Goal: Information Seeking & Learning: Find specific fact

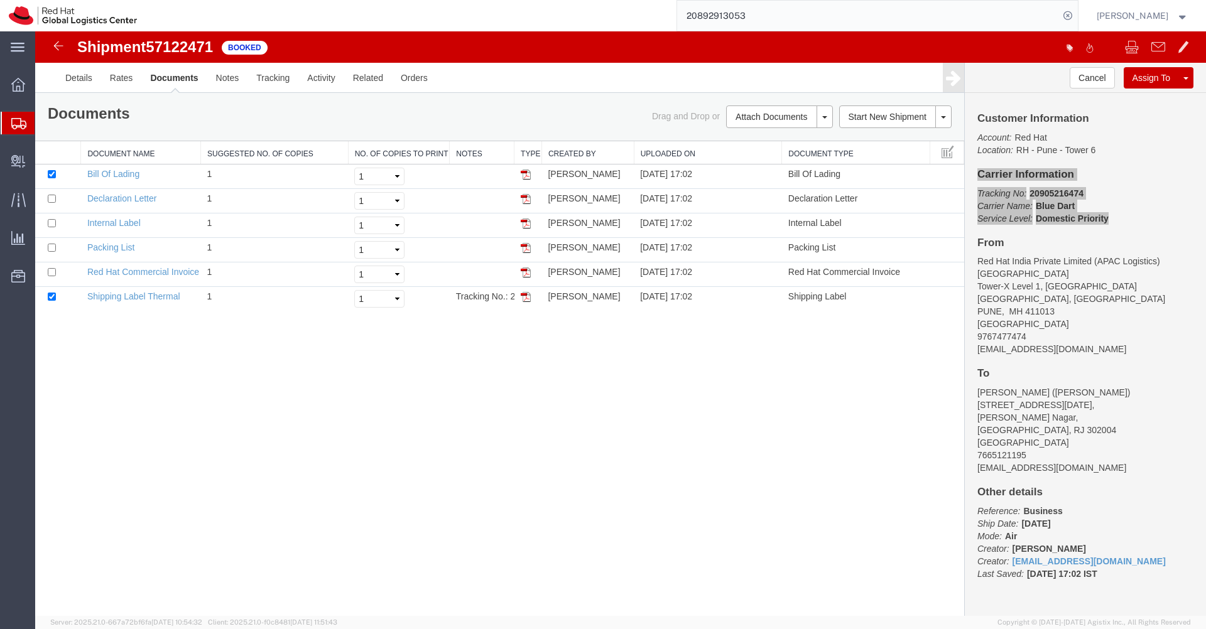
click at [771, 20] on input "20892913053" at bounding box center [868, 16] width 382 height 30
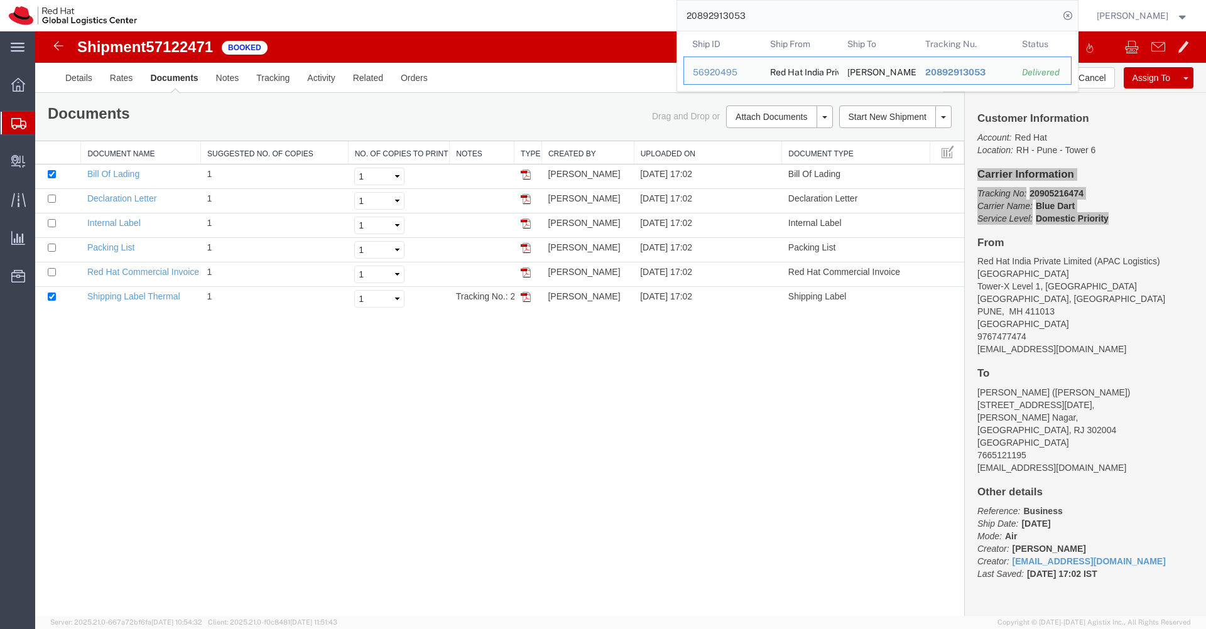
click at [771, 20] on input "20892913053" at bounding box center [868, 16] width 382 height 30
paste input "3490125859"
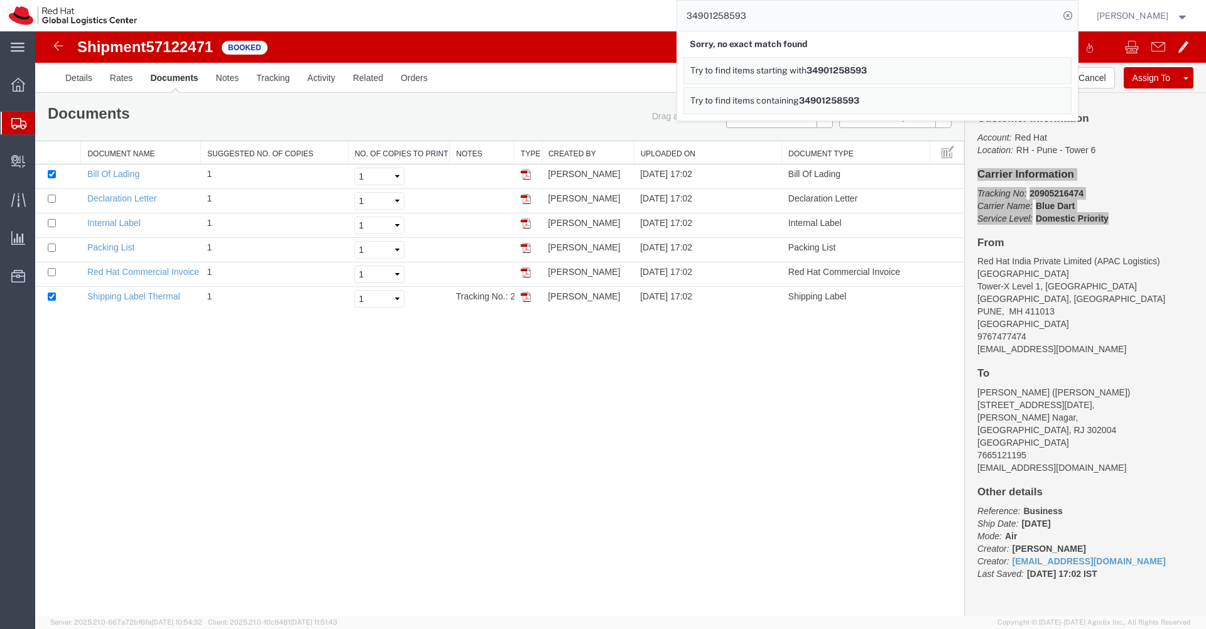
click at [777, 19] on input "34901258593" at bounding box center [868, 16] width 382 height 30
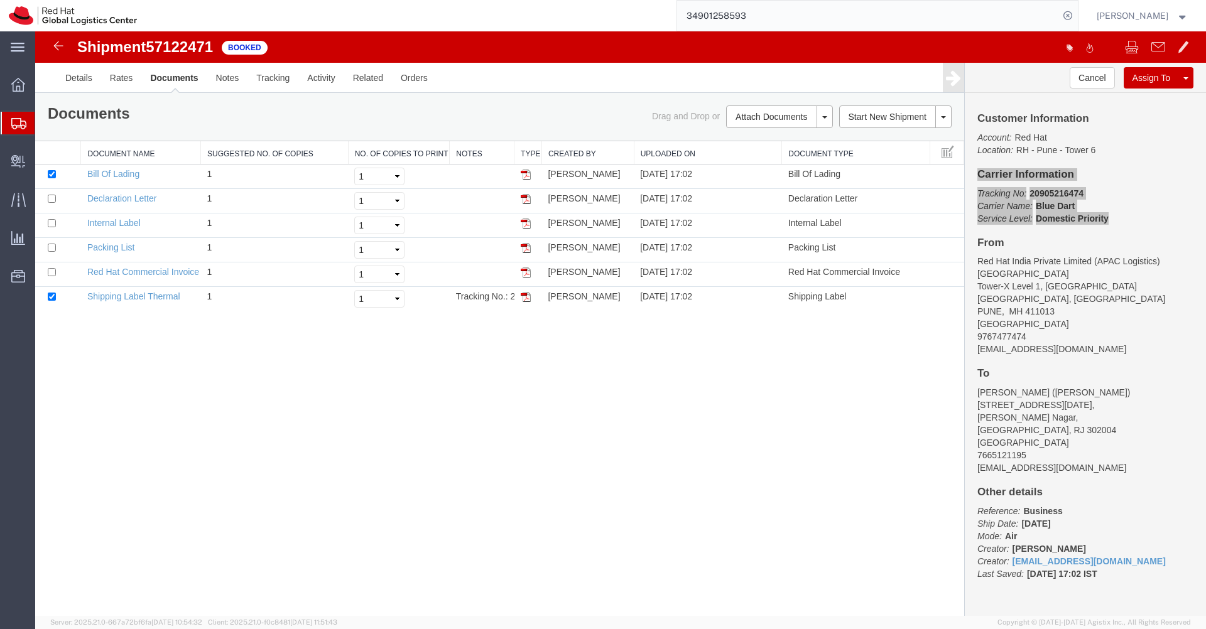
click at [785, 17] on input "34901258593" at bounding box center [868, 16] width 382 height 30
paste input "2086492138"
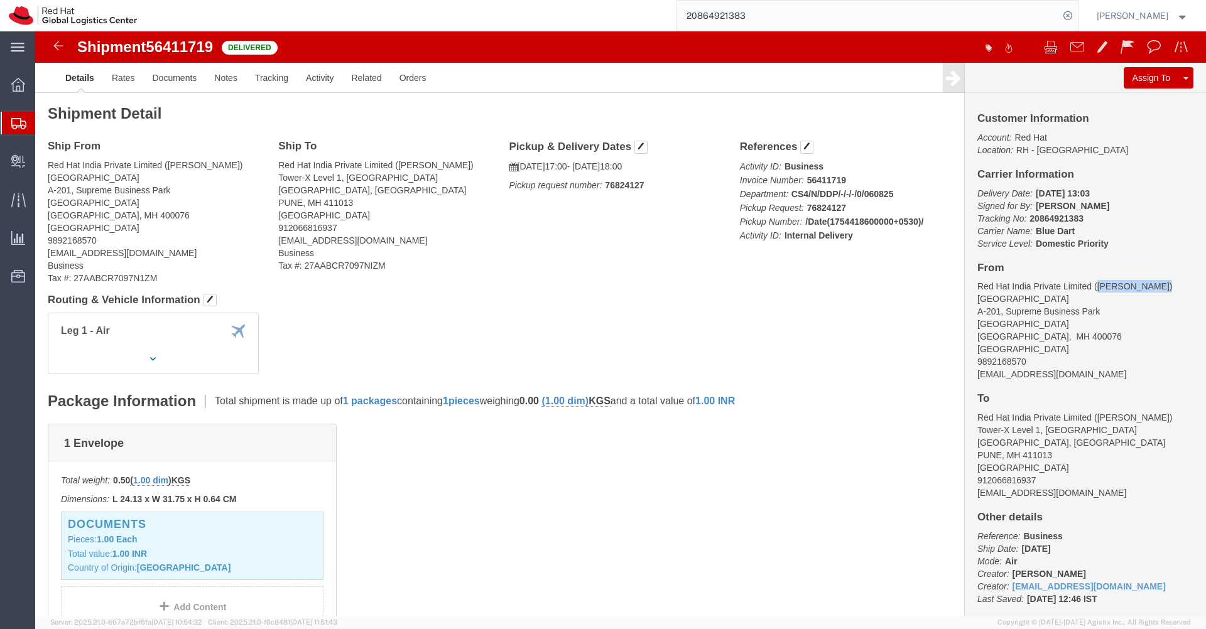
drag, startPoint x: 1113, startPoint y: 255, endPoint x: 1056, endPoint y: 256, distance: 57.1
click address "Red Hat India Private Limited ([PERSON_NAME]) [STREET_ADDRESS] 9892168570 [EMAI…"
copy address "[PERSON_NAME]"
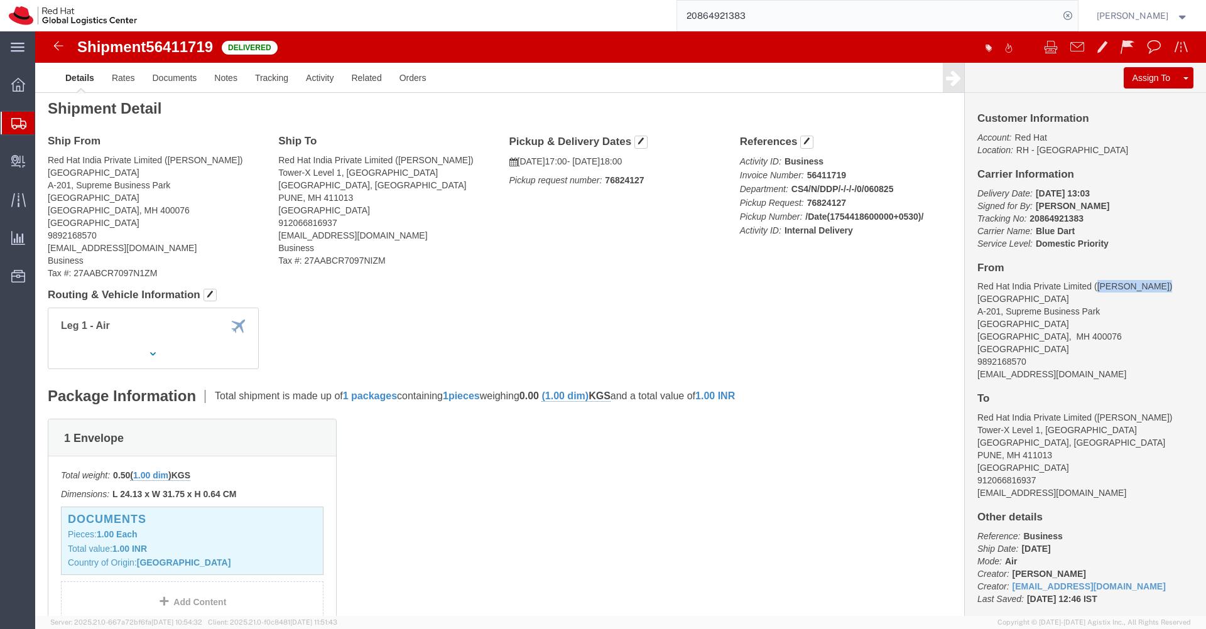
scroll to position [299, 0]
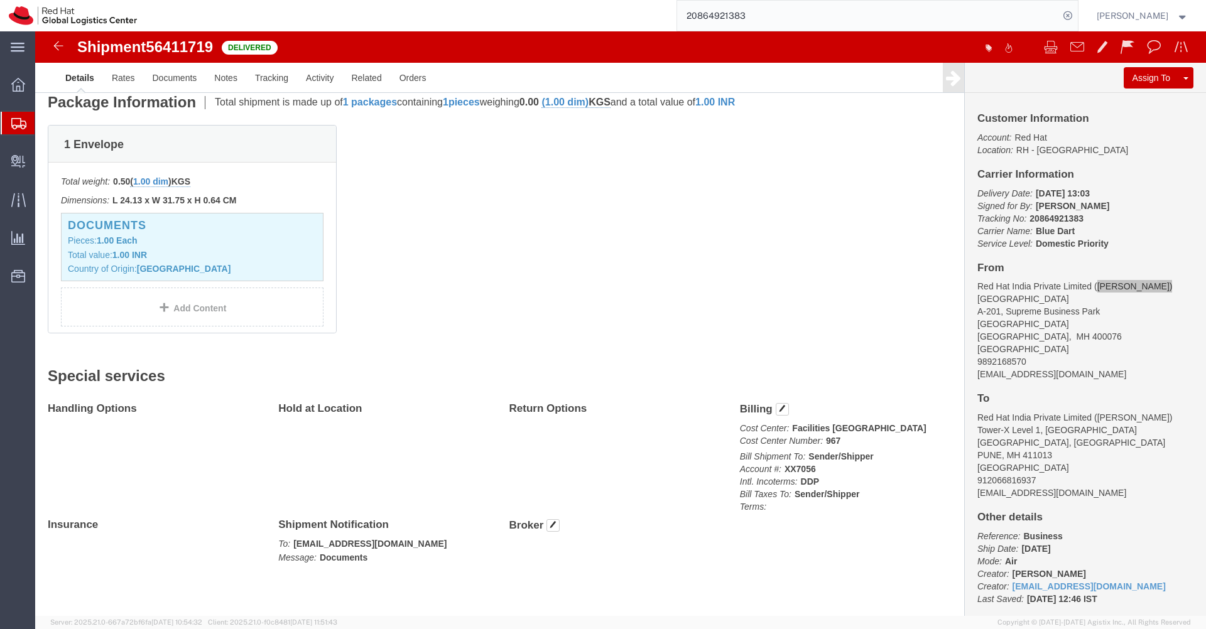
click at [769, 24] on input "20864921383" at bounding box center [868, 16] width 382 height 30
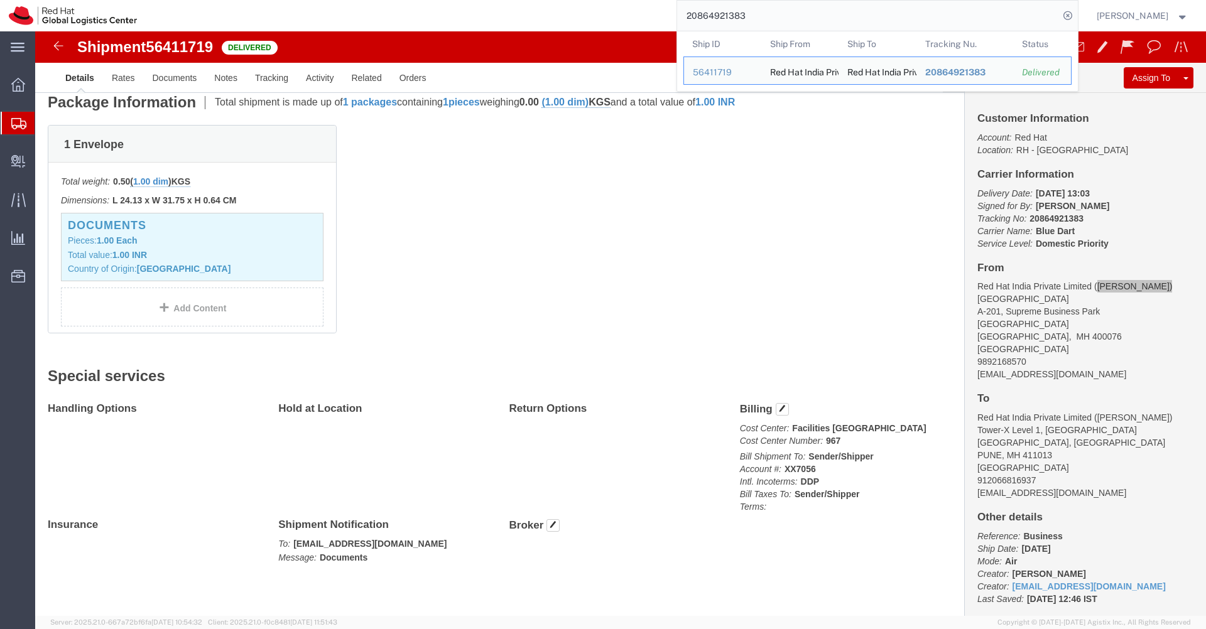
click at [769, 24] on input "20864921383" at bounding box center [868, 16] width 382 height 30
paste input "594226"
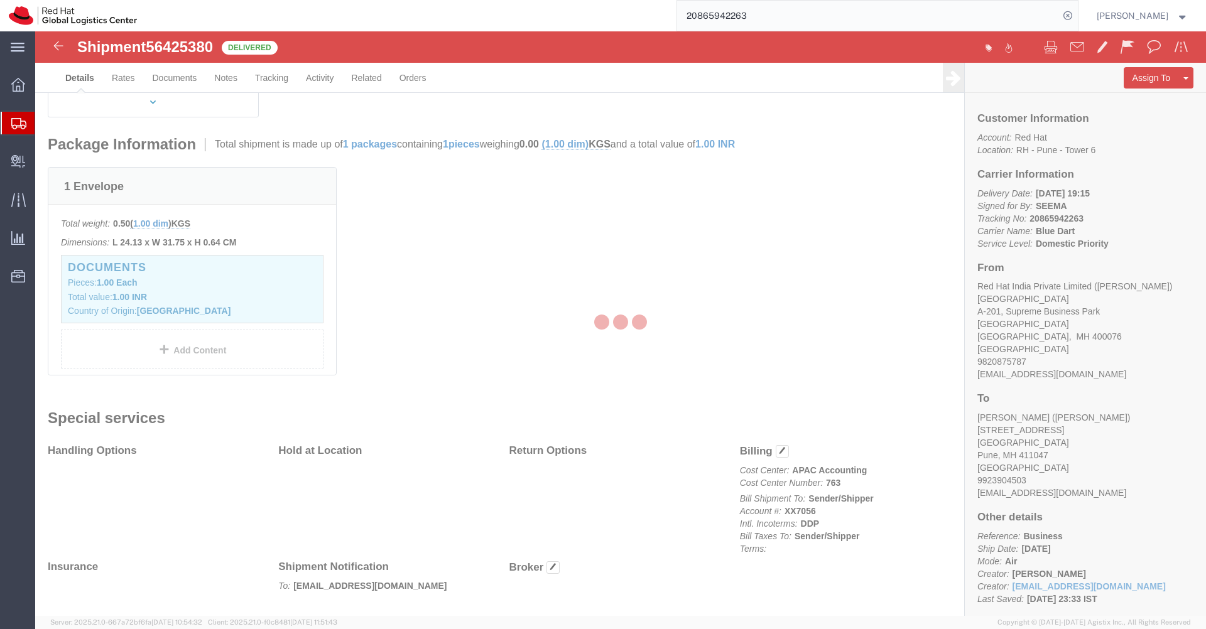
scroll to position [285, 0]
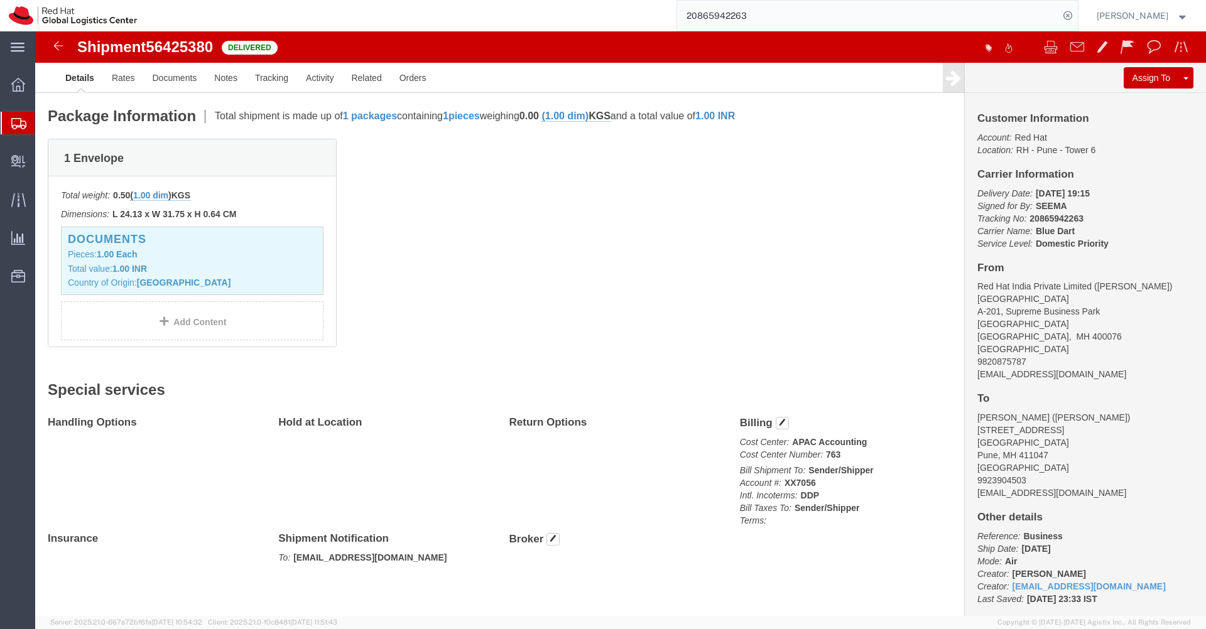
click address "Red Hat India Private Limited ([PERSON_NAME]) [STREET_ADDRESS] 9820875787 [EMAI…"
drag, startPoint x: 1108, startPoint y: 256, endPoint x: 1055, endPoint y: 254, distance: 52.8
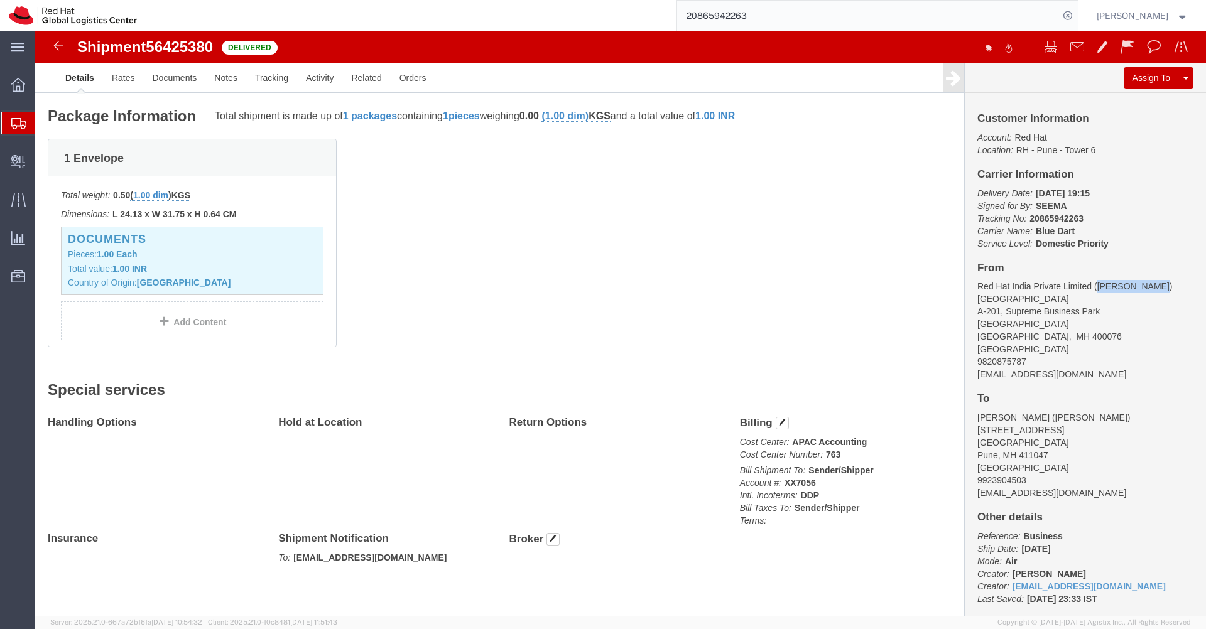
click address "Red Hat India Private Limited ([PERSON_NAME]) [STREET_ADDRESS] 9820875787 [EMAI…"
copy address "[PERSON_NAME]"
click at [780, 21] on input "20865942263" at bounding box center [868, 16] width 382 height 30
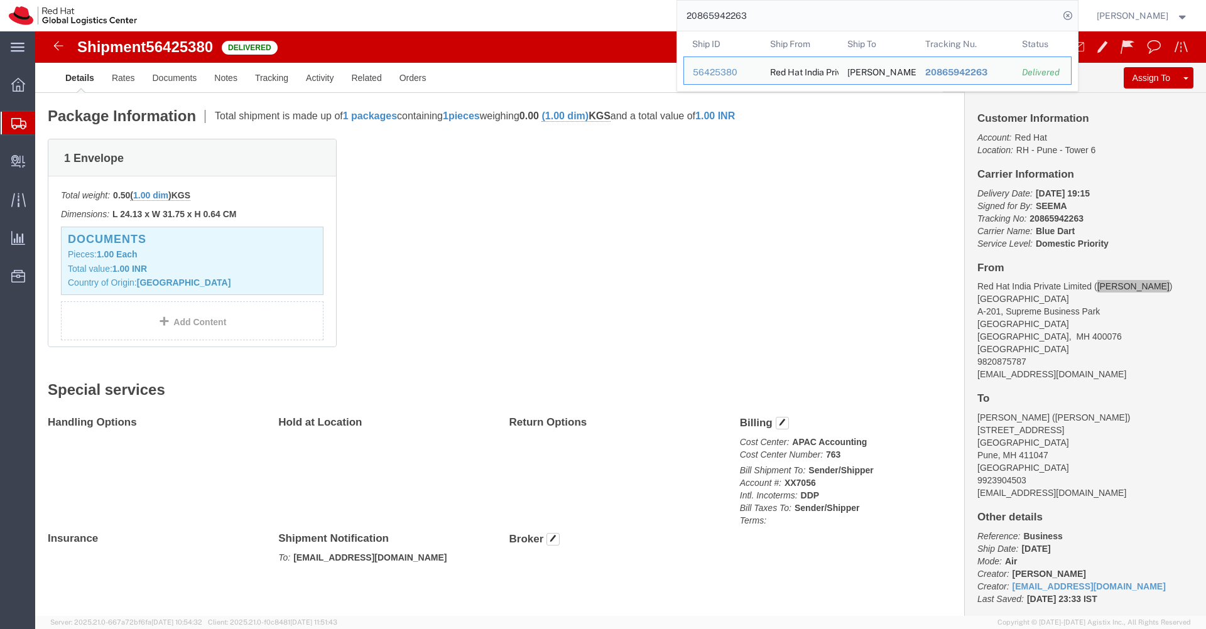
click at [780, 21] on input "20865942263" at bounding box center [868, 16] width 382 height 30
paste input "6001892"
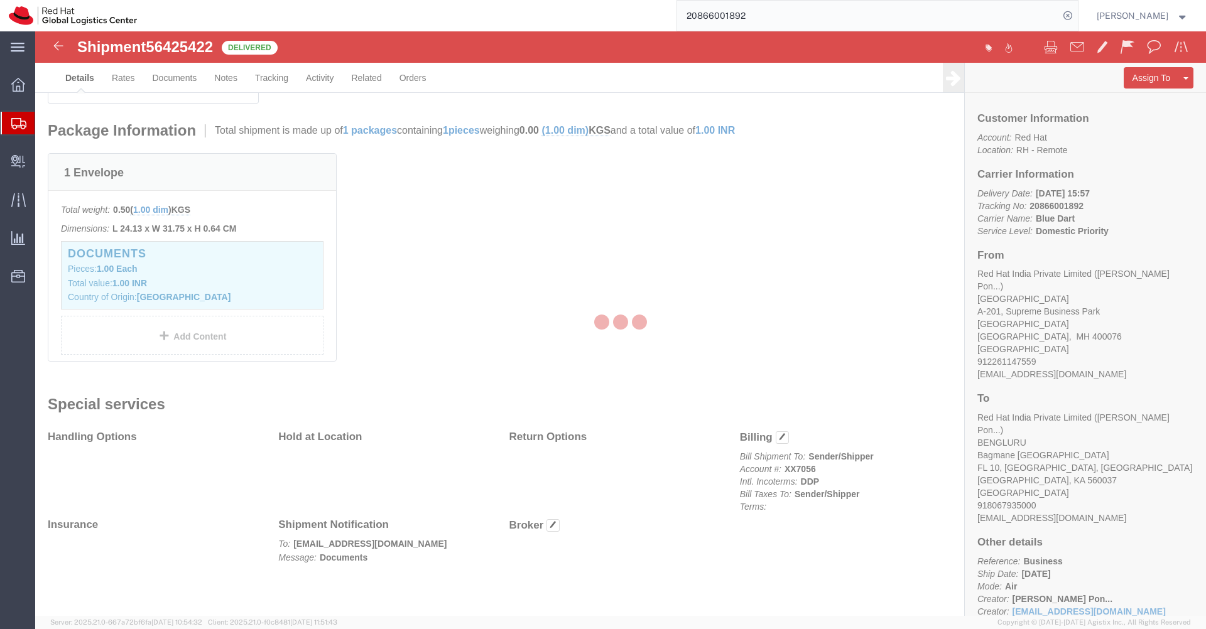
scroll to position [299, 0]
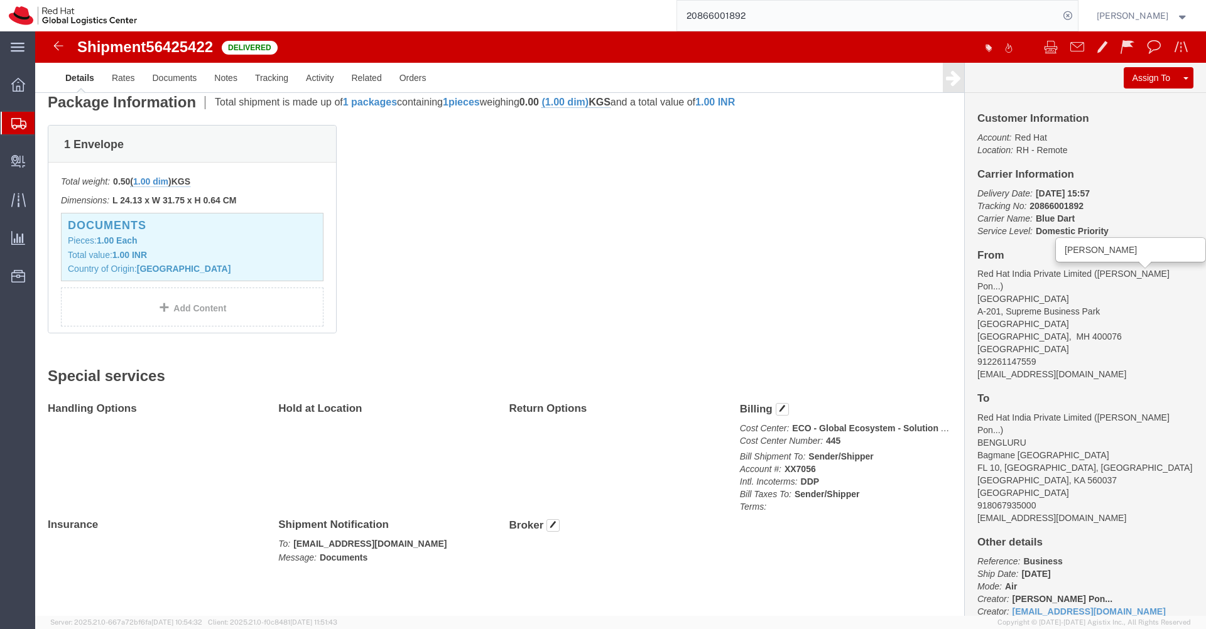
click span "[PERSON_NAME] Pon..."
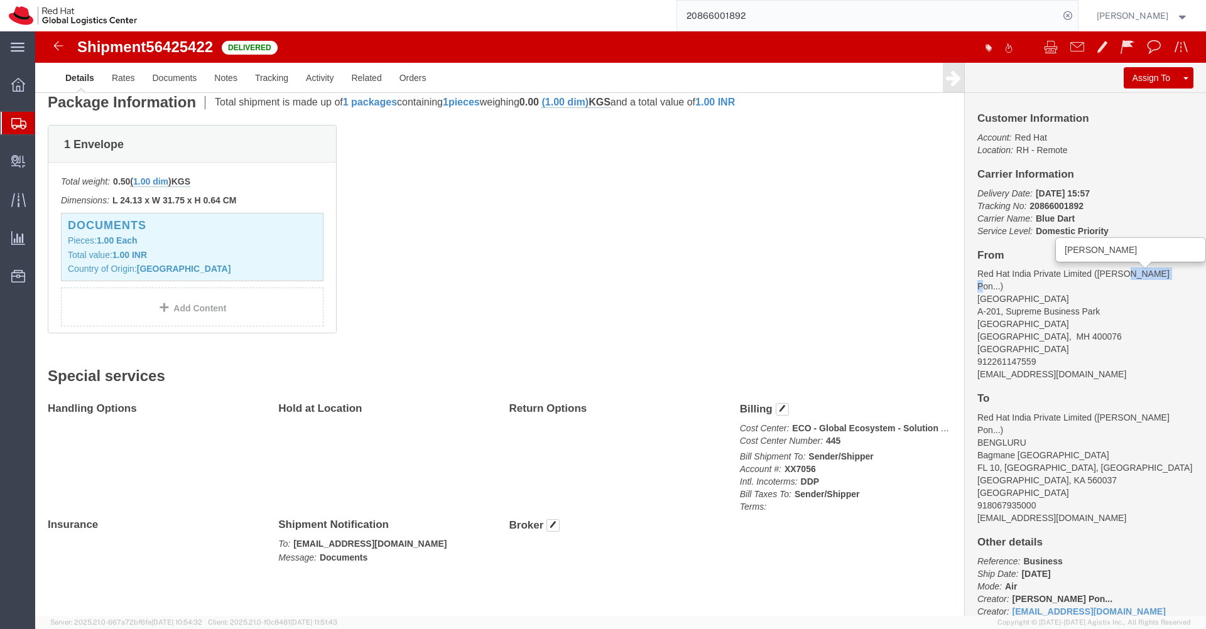
click span "[PERSON_NAME] Pon..."
drag, startPoint x: 1126, startPoint y: 244, endPoint x: 1056, endPoint y: 243, distance: 70.3
click span "[PERSON_NAME] Pon..."
copy span "[PERSON_NAME]"
click at [781, 16] on input "20866001892" at bounding box center [868, 16] width 382 height 30
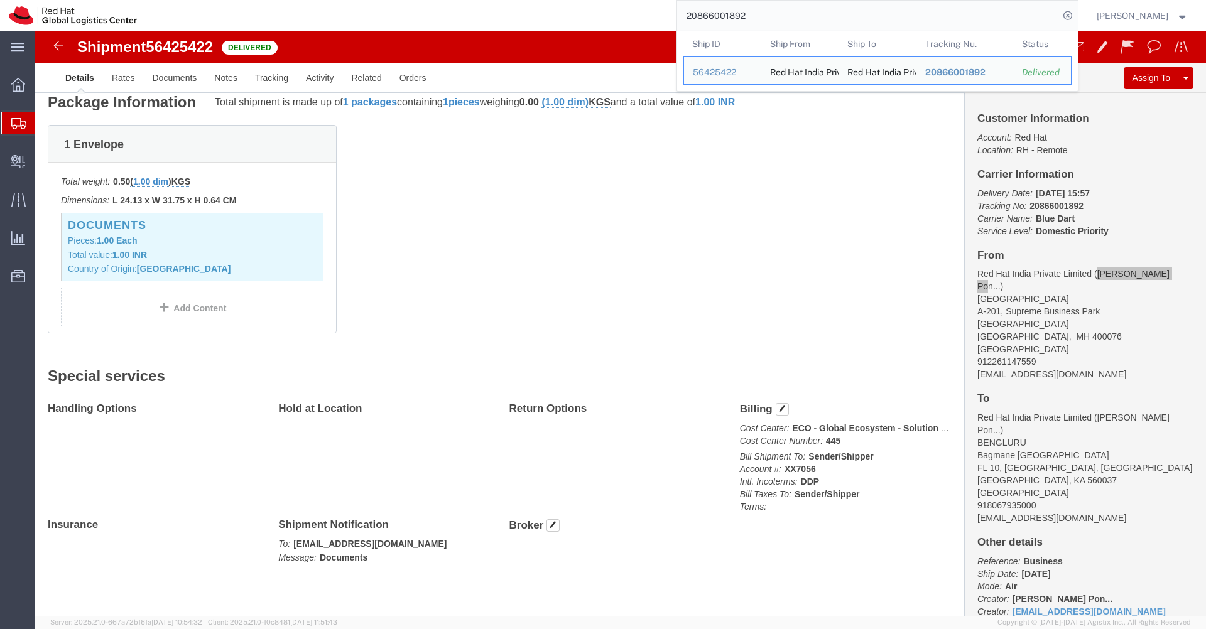
click at [781, 16] on input "20866001892" at bounding box center [868, 16] width 382 height 30
paste input "66303"
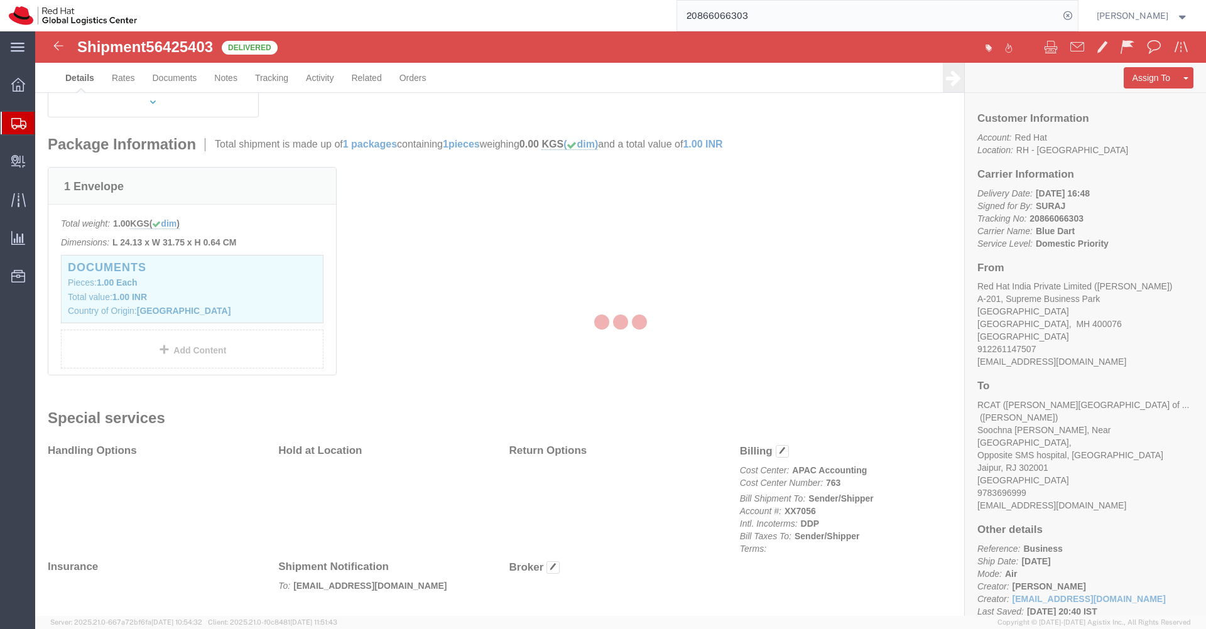
scroll to position [273, 0]
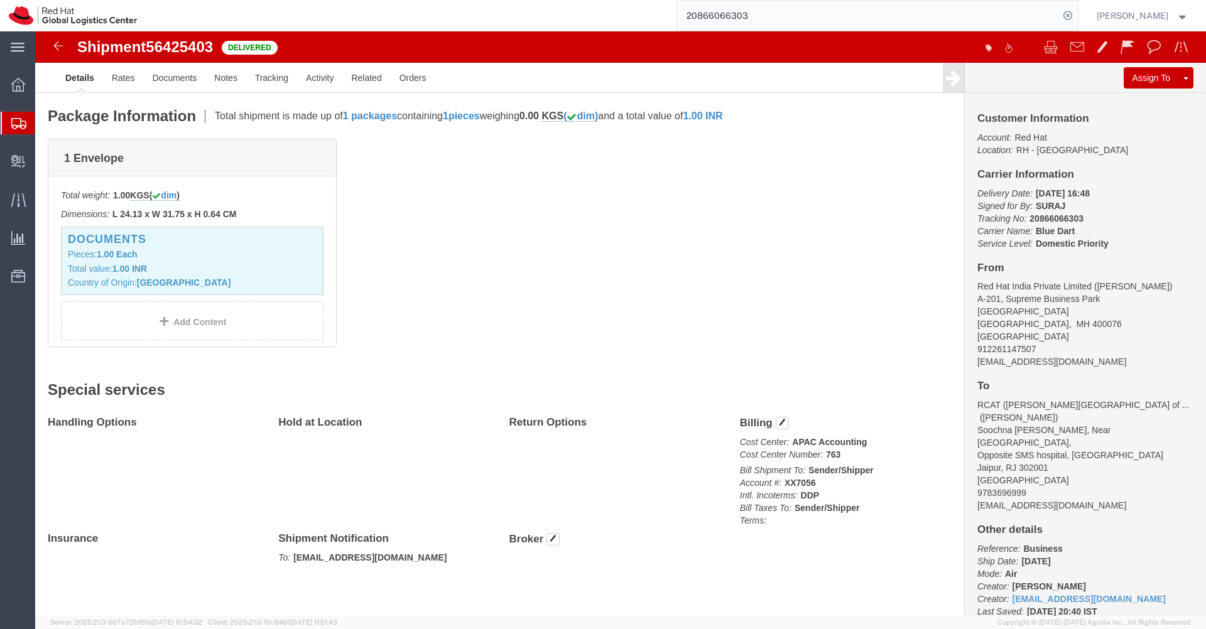
click address "Red Hat India Private Limited ([PERSON_NAME]) [STREET_ADDRESS] 912261147507 [EM…"
drag, startPoint x: 1121, startPoint y: 257, endPoint x: 1056, endPoint y: 255, distance: 64.7
click address "Red Hat India Private Limited ([PERSON_NAME]) [STREET_ADDRESS] 912261147507 [EM…"
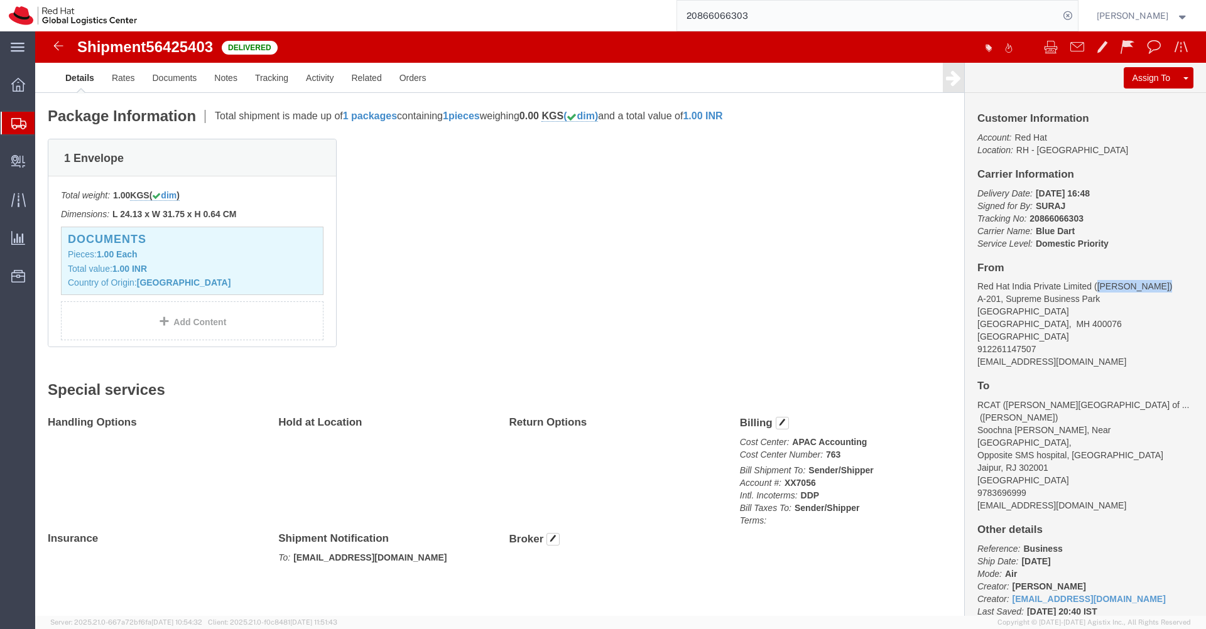
copy address "[PERSON_NAME]"
click at [826, 13] on input "20866066303" at bounding box center [868, 16] width 382 height 30
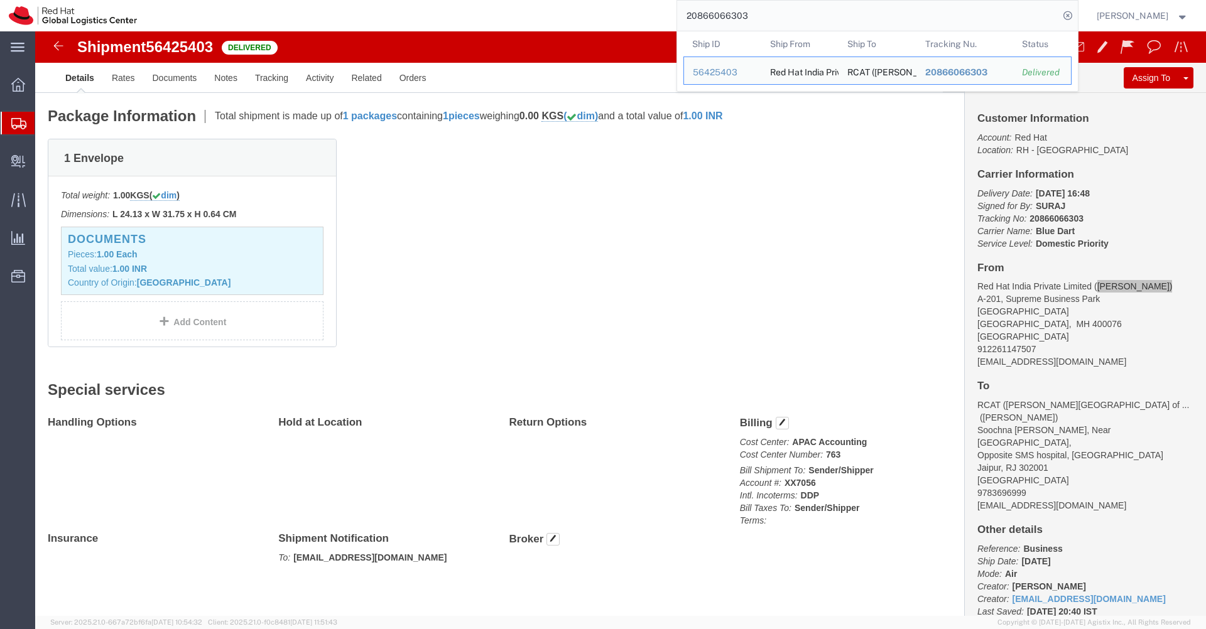
click at [826, 13] on input "20866066303" at bounding box center [868, 16] width 382 height 30
paste input "954635"
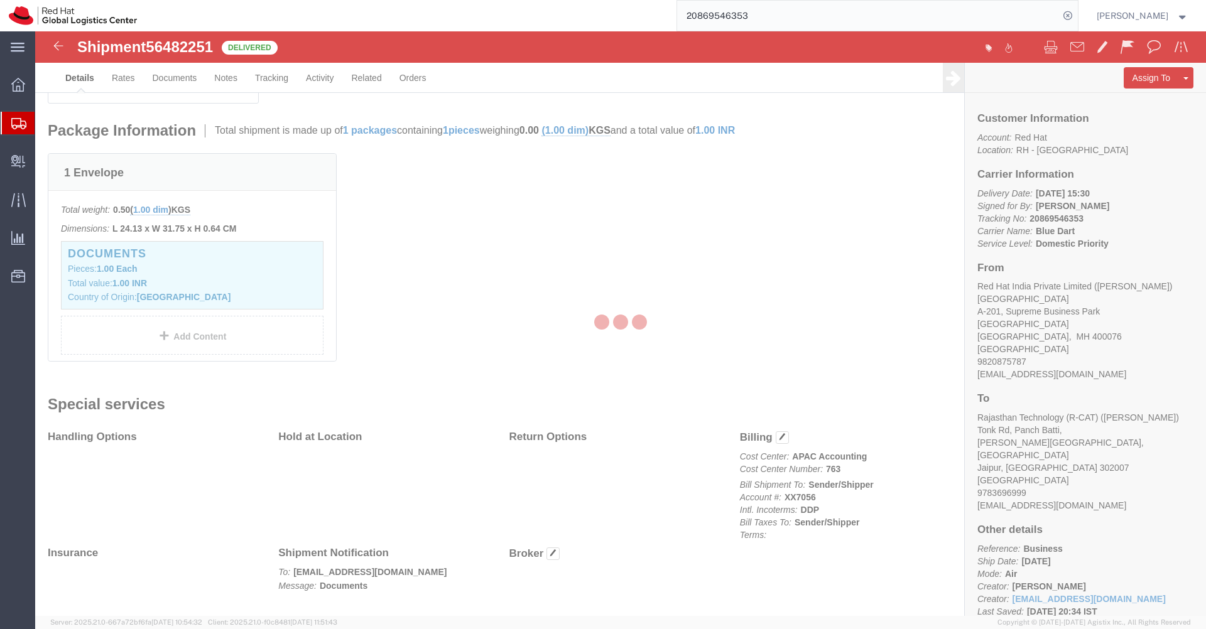
scroll to position [299, 0]
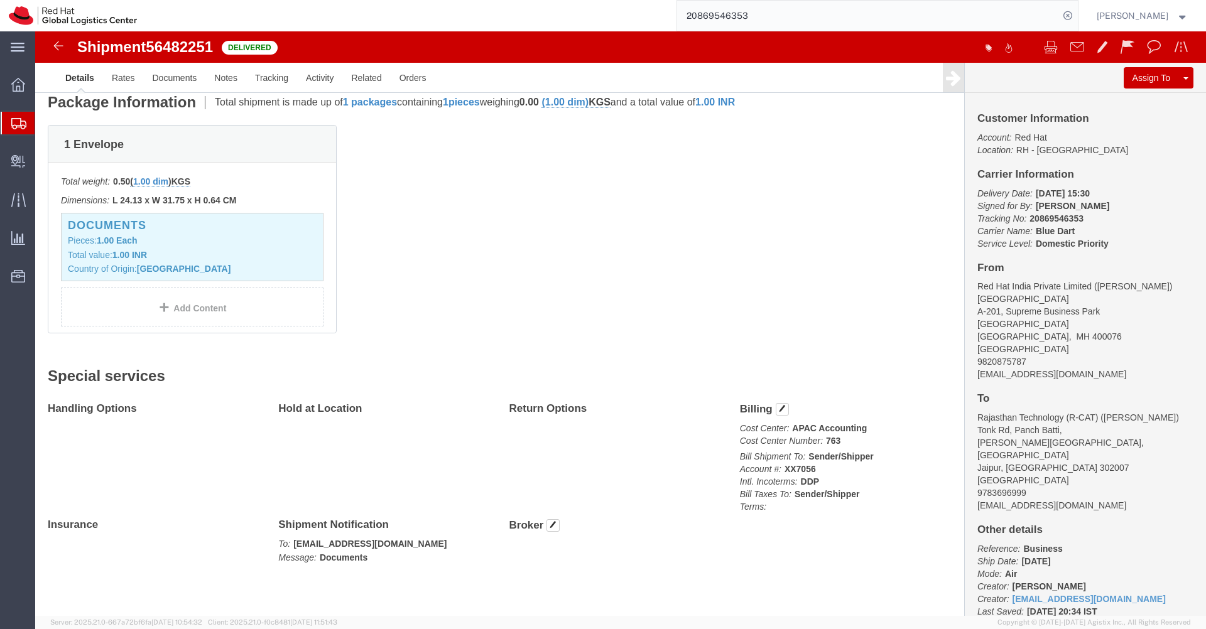
click address "Red Hat India Private Limited ([PERSON_NAME]) [STREET_ADDRESS] 9820875787 [EMAI…"
drag, startPoint x: 1107, startPoint y: 256, endPoint x: 1056, endPoint y: 251, distance: 51.1
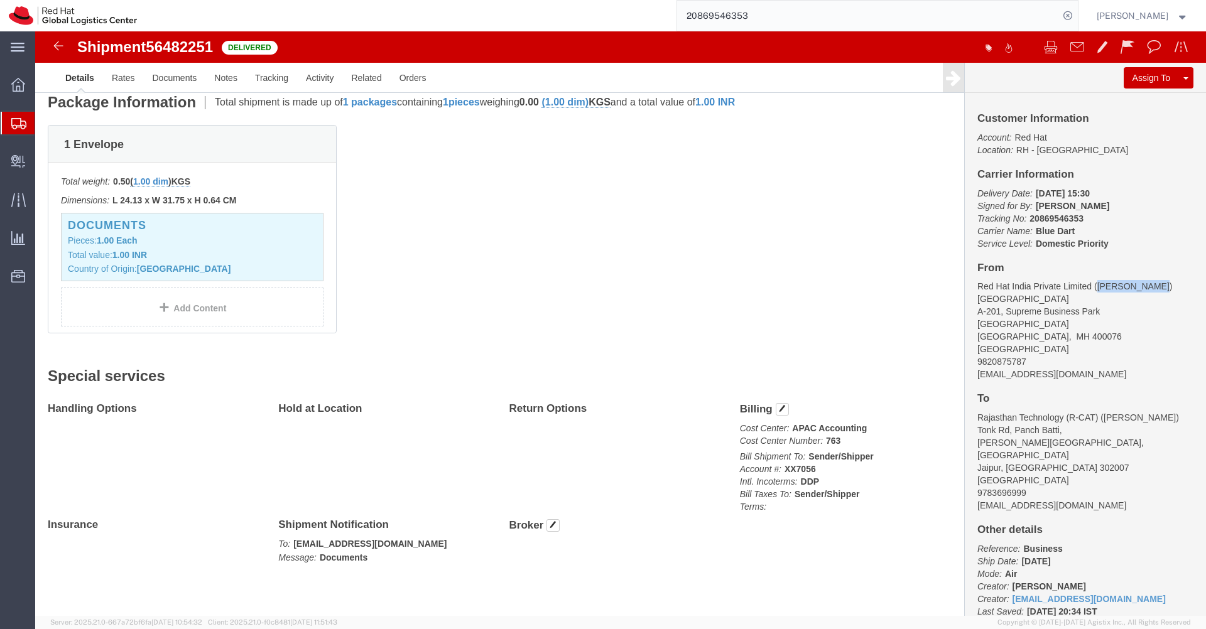
click address "Red Hat India Private Limited ([PERSON_NAME]) [STREET_ADDRESS] 9820875787 [EMAI…"
copy address "[PERSON_NAME]"
click at [801, 18] on input "20869546353" at bounding box center [868, 16] width 382 height 30
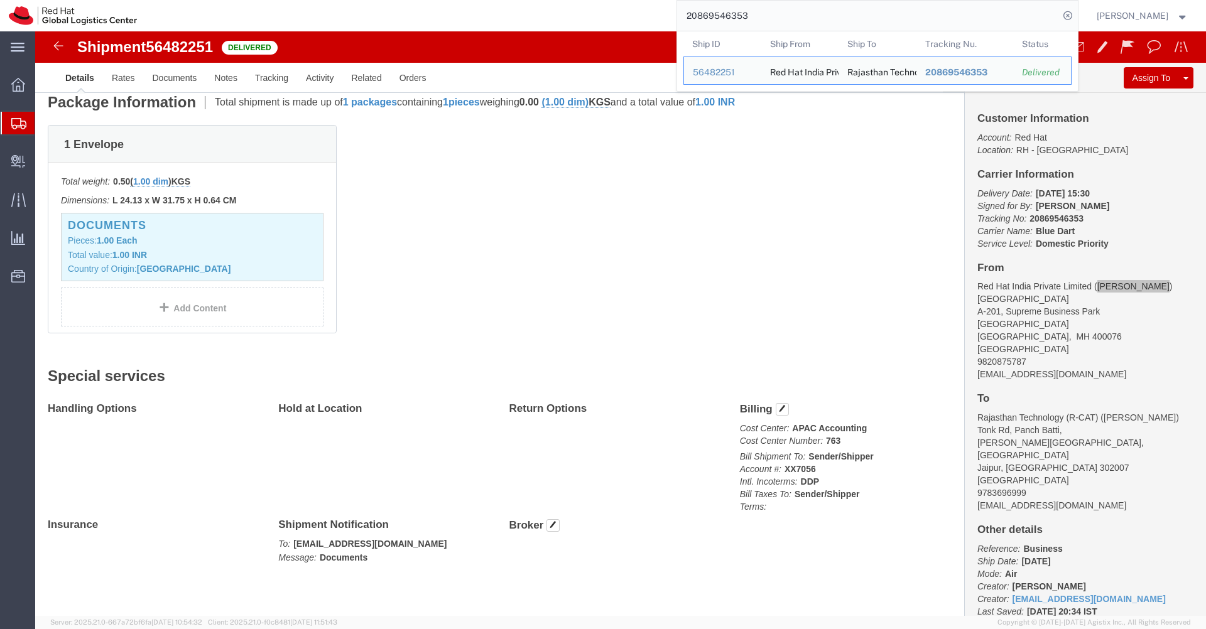
click at [801, 18] on input "20869546353" at bounding box center [868, 16] width 382 height 30
paste input "53589091964"
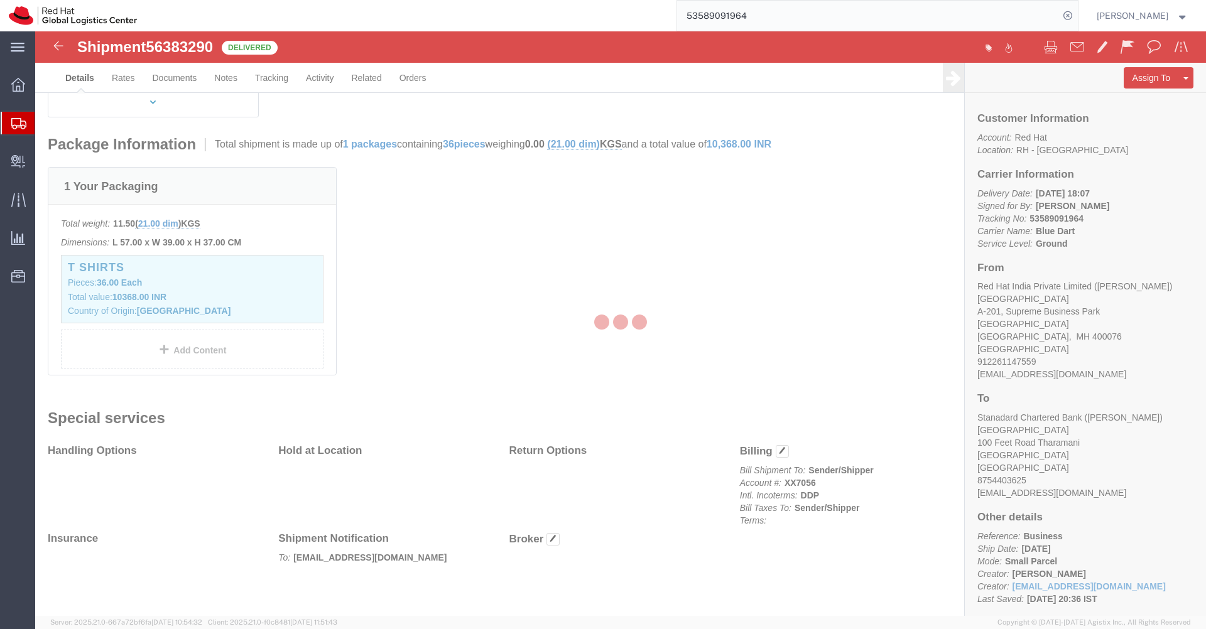
scroll to position [285, 0]
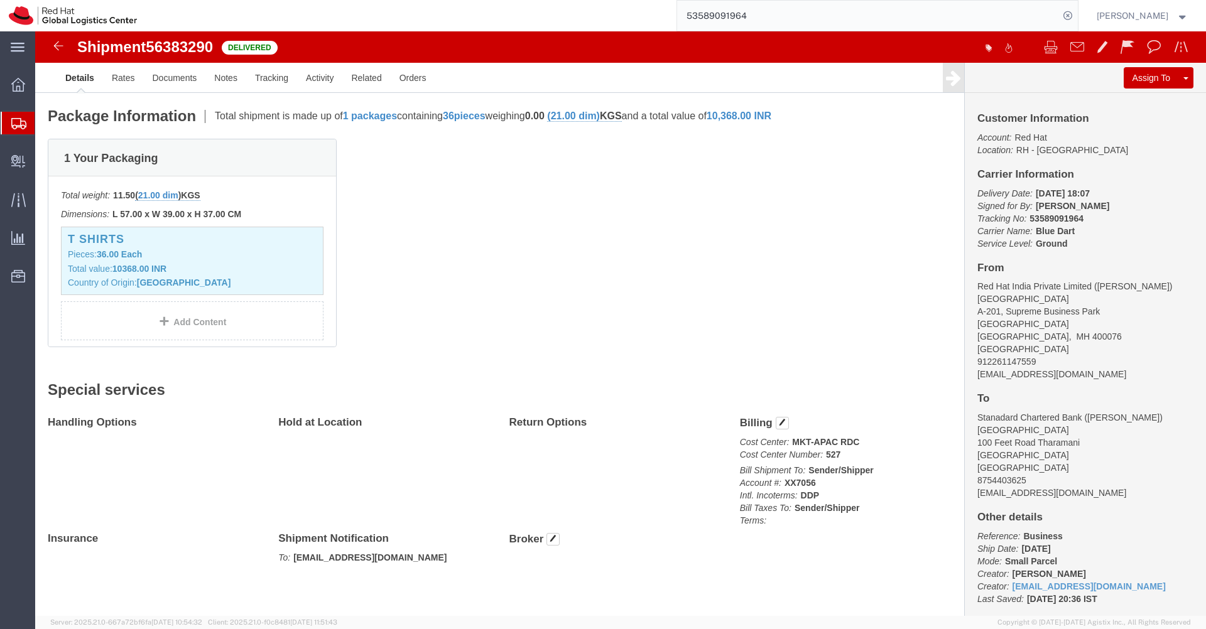
click address "Red Hat India Private Limited ([PERSON_NAME]) [STREET_ADDRESS] 912261147559 [EM…"
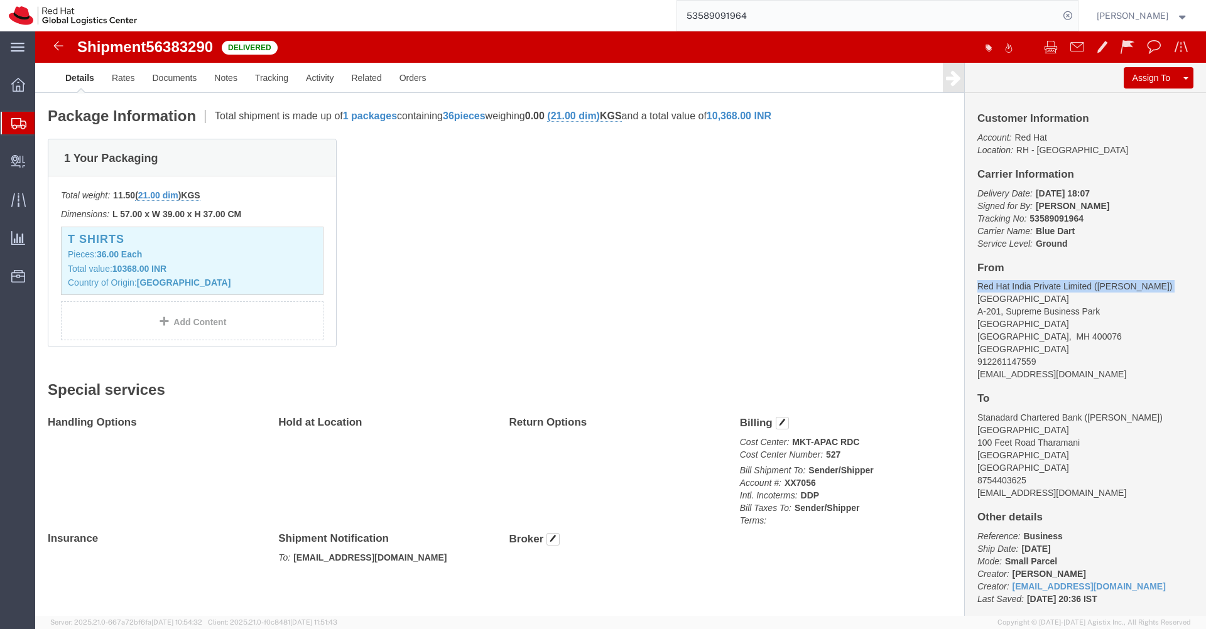
click address "Red Hat India Private Limited ([PERSON_NAME]) [STREET_ADDRESS] 912261147559 [EM…"
drag, startPoint x: 1111, startPoint y: 257, endPoint x: 1055, endPoint y: 257, distance: 55.3
click address "Red Hat India Private Limited ([PERSON_NAME]) [STREET_ADDRESS] 912261147559 [EM…"
copy address "[PERSON_NAME]"
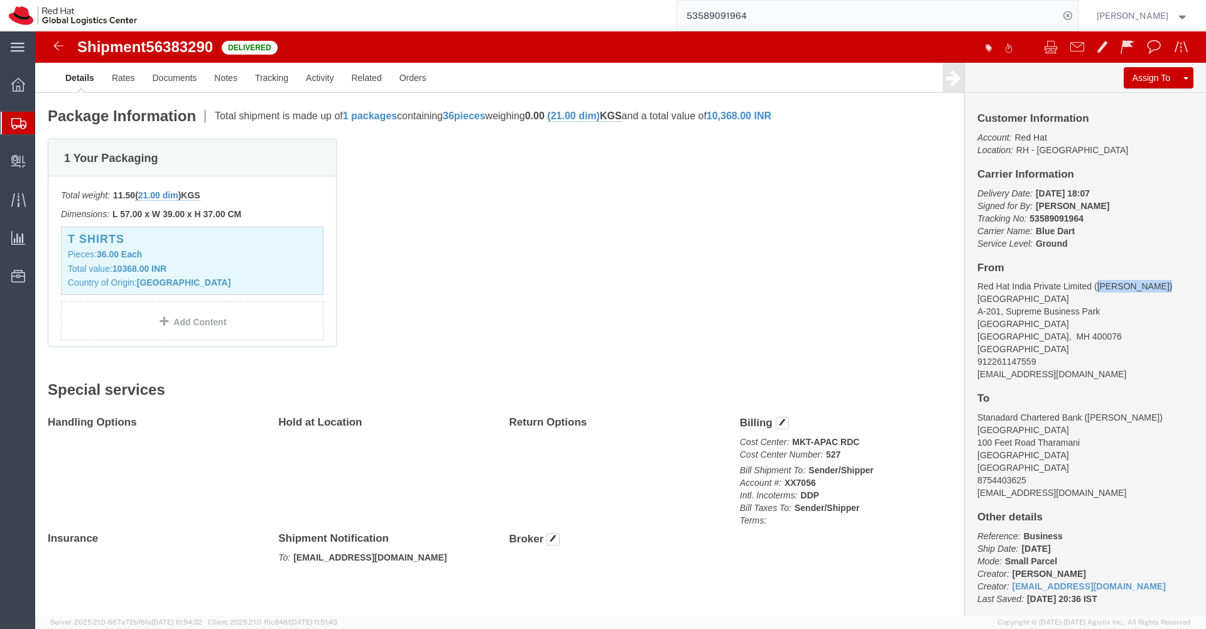
click b "527"
copy b "527"
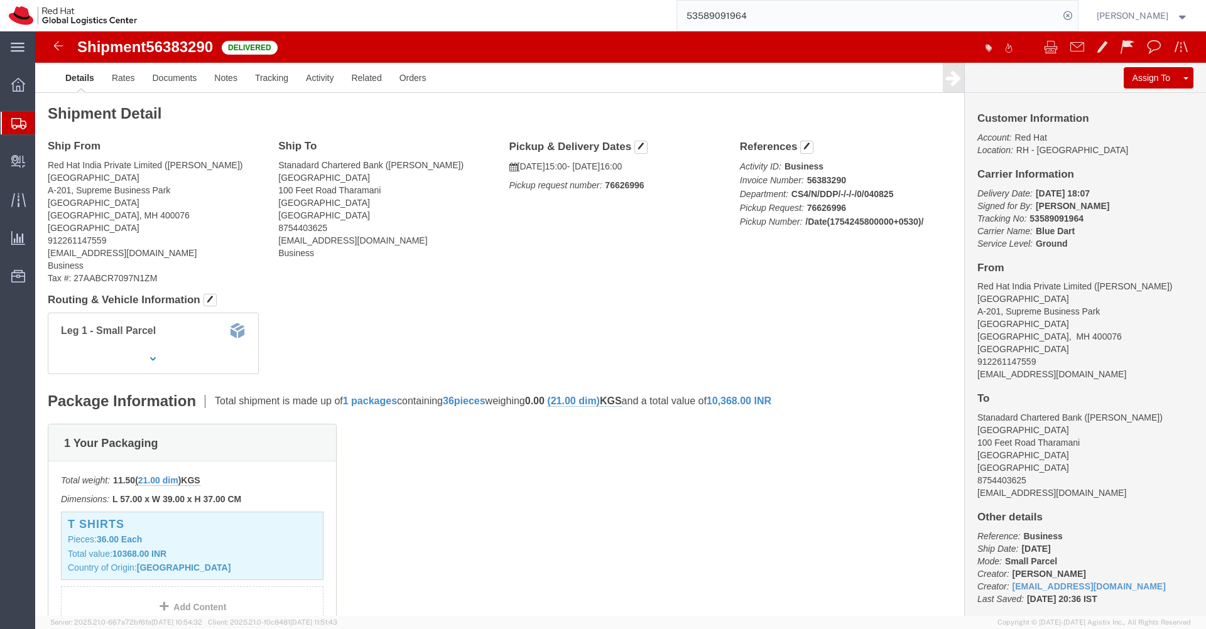
click address "Stanadard Chartered Bank ([PERSON_NAME]) [STREET_ADDRESS][GEOGRAPHIC_DATA] [EMA…"
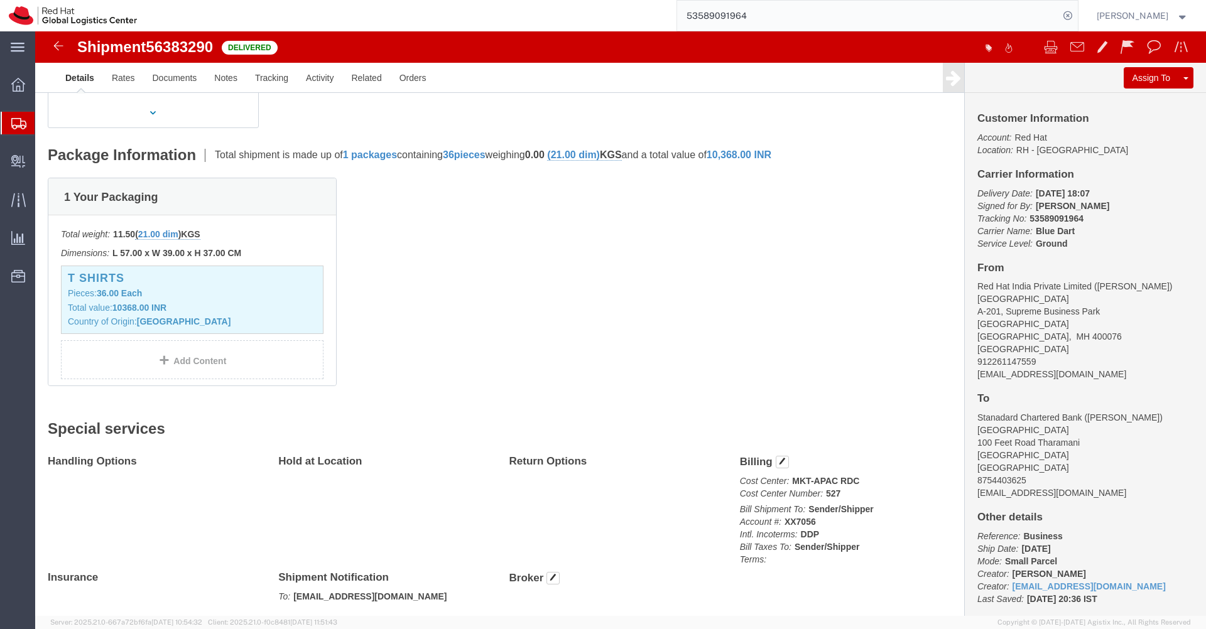
scroll to position [285, 0]
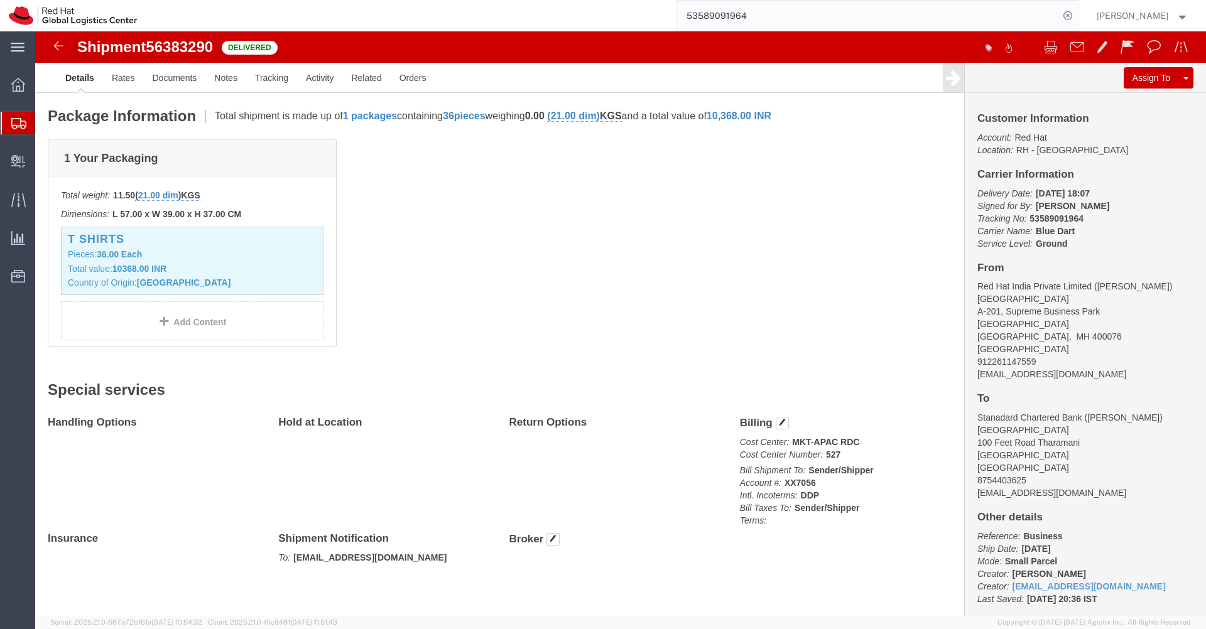
click at [779, 19] on input "53589091964" at bounding box center [868, 16] width 382 height 30
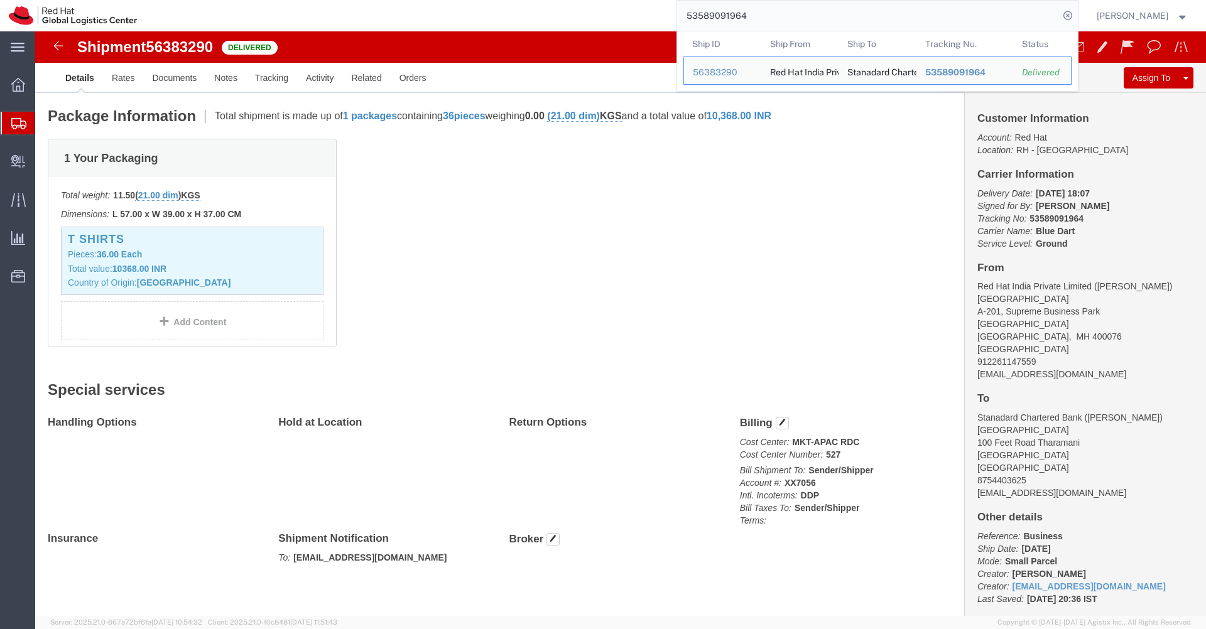
click at [779, 19] on input "53589091964" at bounding box center [868, 16] width 382 height 30
paste input "20876028740"
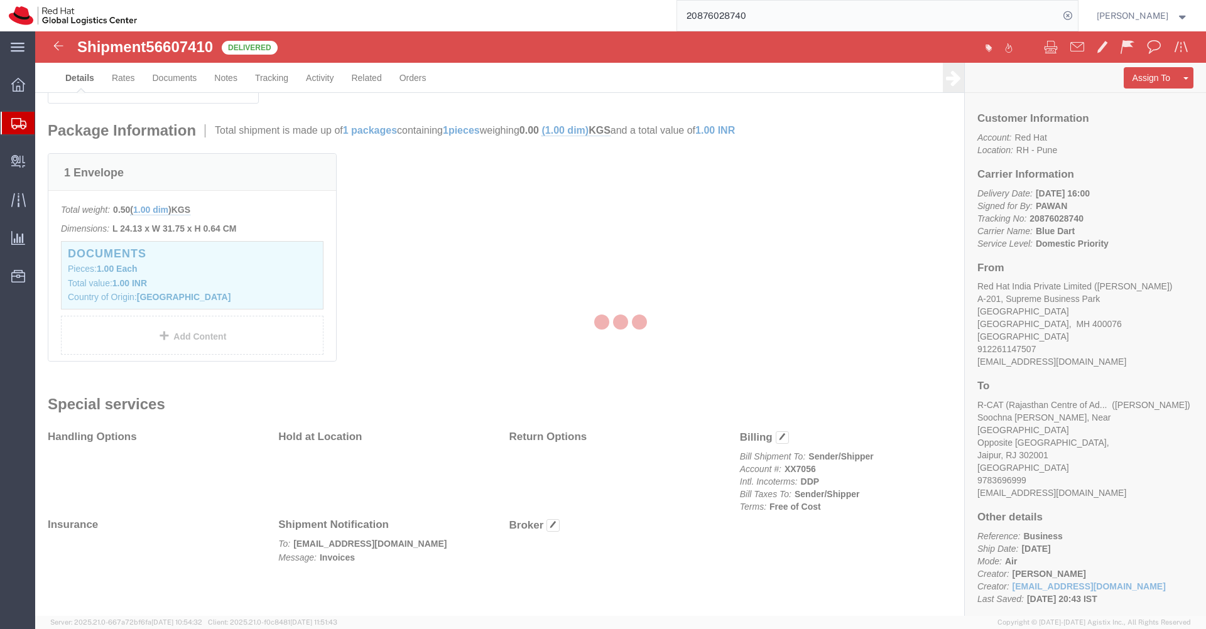
scroll to position [285, 0]
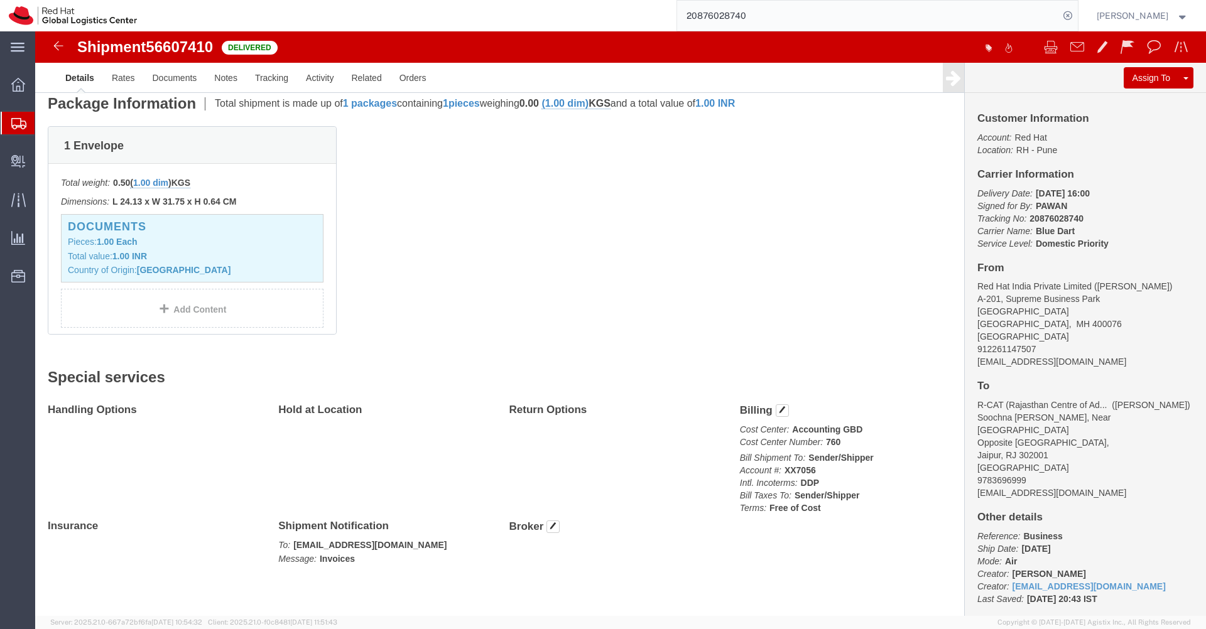
click address "Red Hat India Private Limited ([PERSON_NAME]) [STREET_ADDRESS] 912261147507 [EM…"
drag, startPoint x: 1121, startPoint y: 256, endPoint x: 1055, endPoint y: 256, distance: 65.3
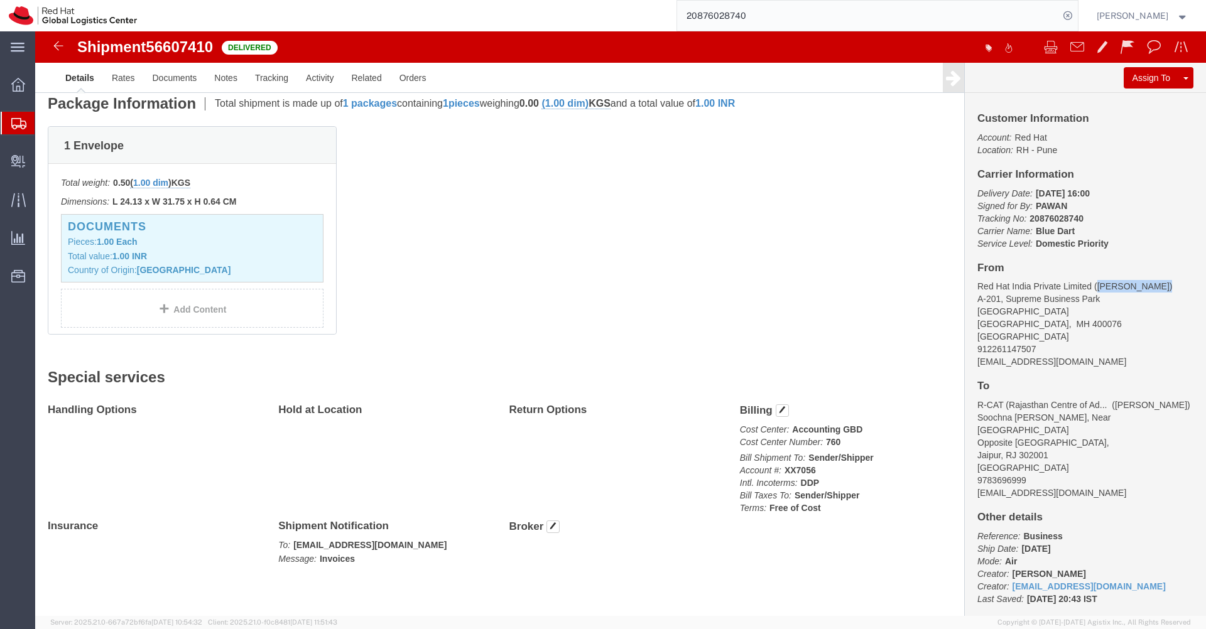
click address "Red Hat India Private Limited ([PERSON_NAME]) [STREET_ADDRESS] 912261147507 [EM…"
copy address "[PERSON_NAME]"
click at [789, 22] on input "20876028740" at bounding box center [868, 16] width 382 height 30
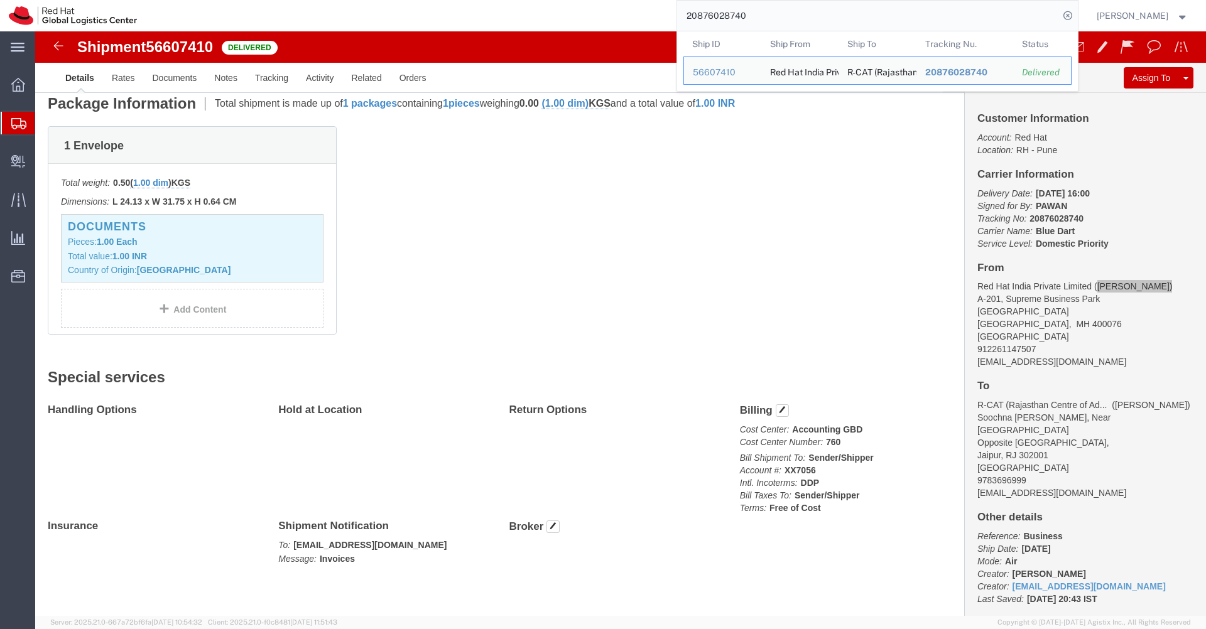
click at [789, 22] on input "20876028740" at bounding box center [868, 16] width 382 height 30
paste input "56108"
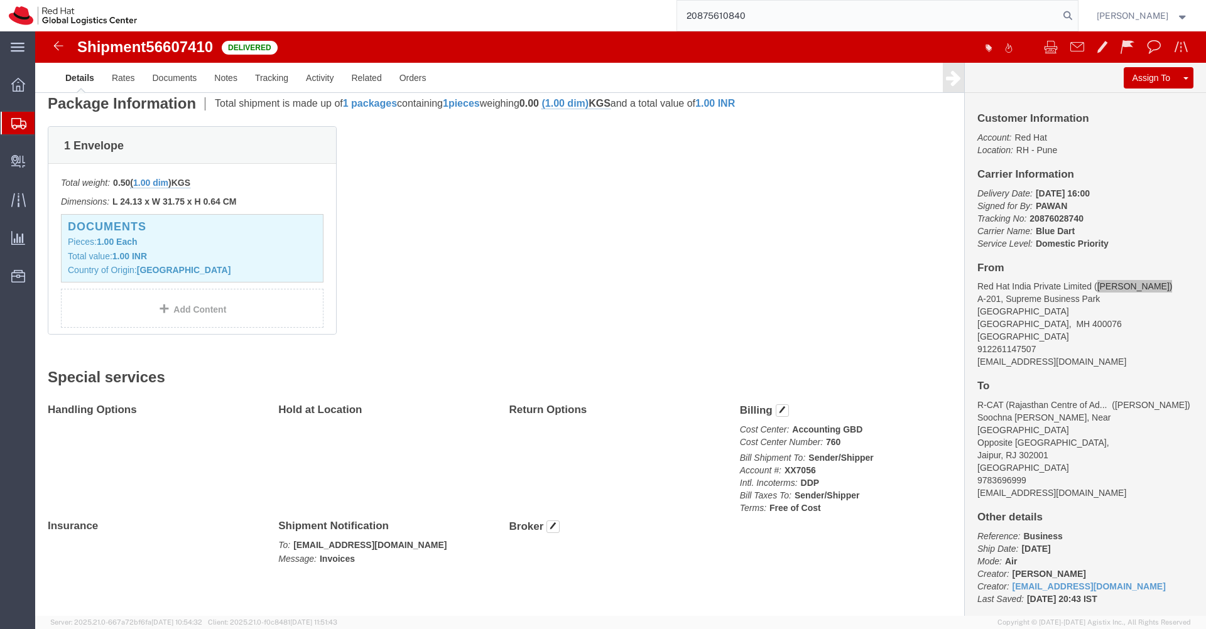
type input "20875610840"
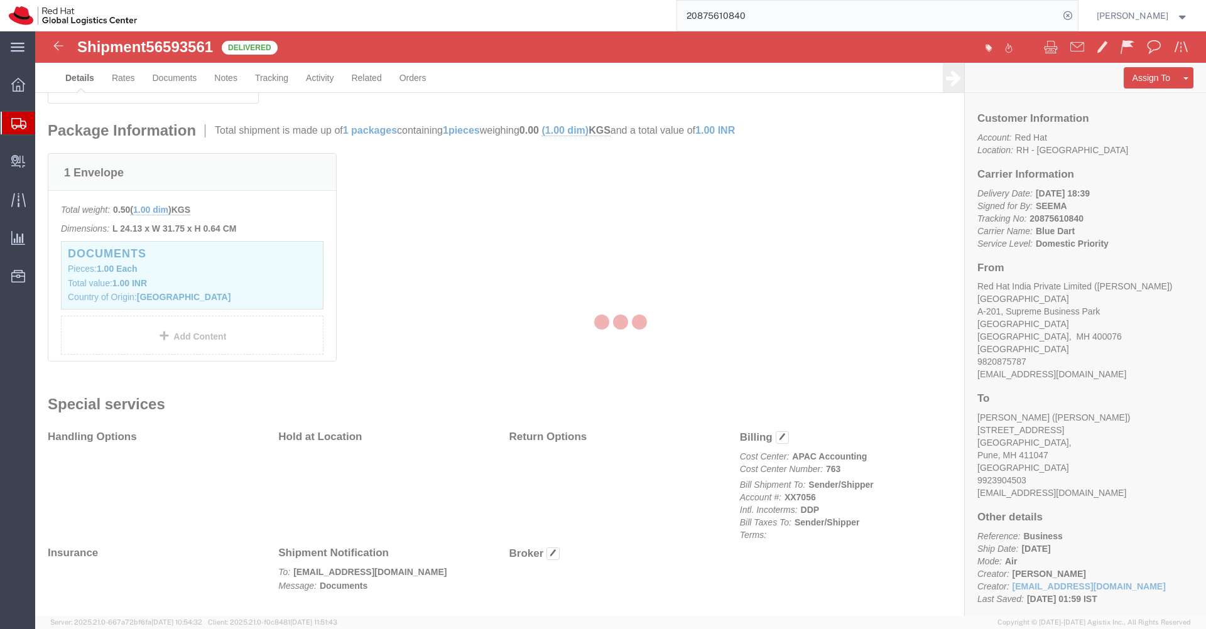
scroll to position [285, 0]
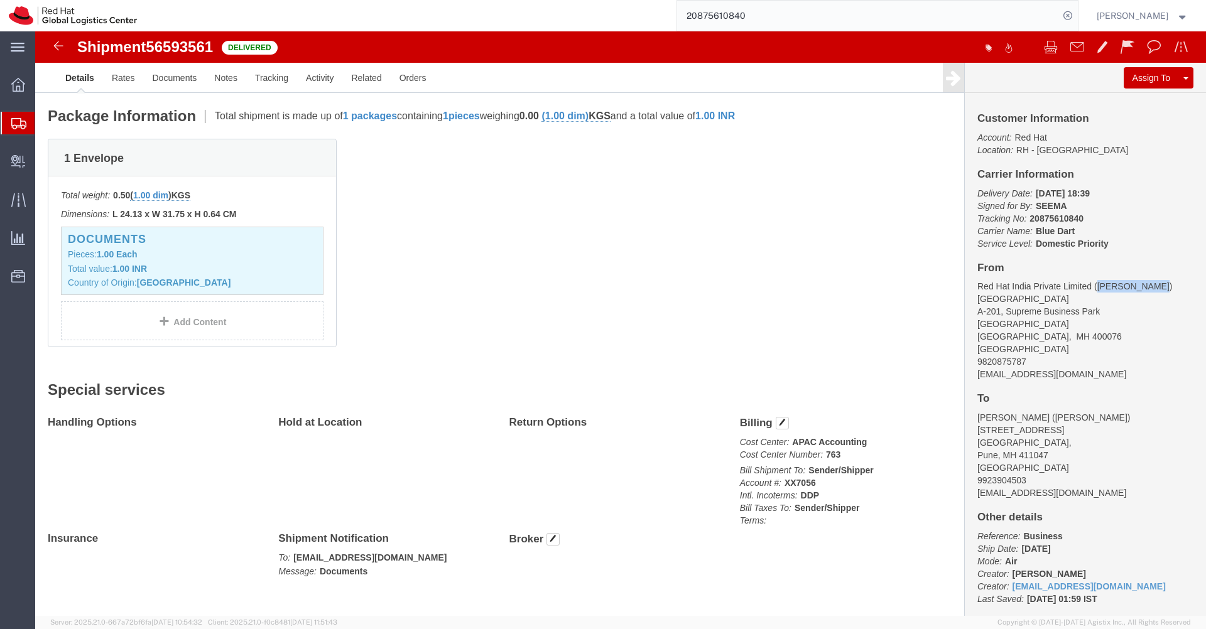
drag, startPoint x: 1107, startPoint y: 255, endPoint x: 1055, endPoint y: 255, distance: 51.5
click address "Red Hat India Private Limited ([PERSON_NAME]) [STREET_ADDRESS] 9820875787 [EMAI…"
copy address "[PERSON_NAME]"
